Goal: Entertainment & Leisure: Consume media (video, audio)

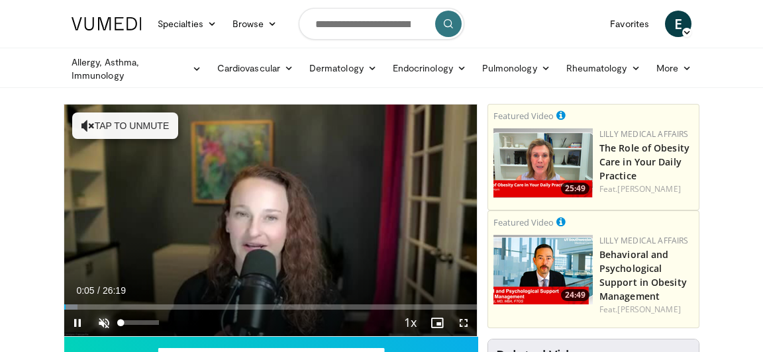
click at [105, 326] on span "Video Player" at bounding box center [104, 323] width 26 height 26
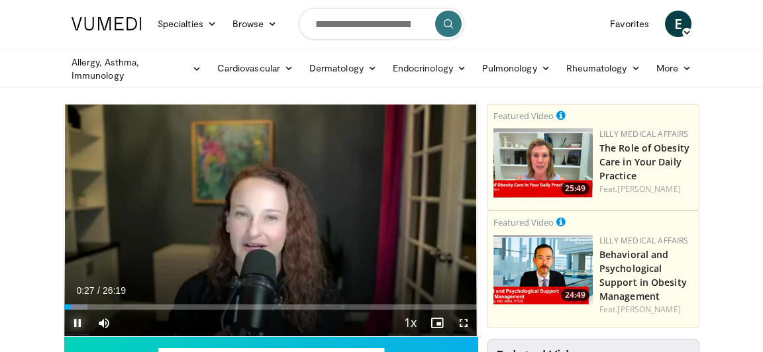
click at [79, 321] on span "Video Player" at bounding box center [77, 323] width 26 height 26
